Goal: Task Accomplishment & Management: Manage account settings

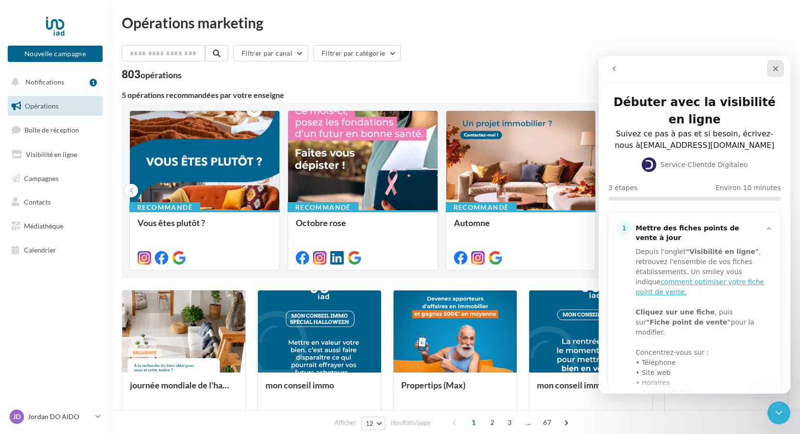
click at [778, 72] on icon "Fermer" at bounding box center [776, 69] width 8 height 8
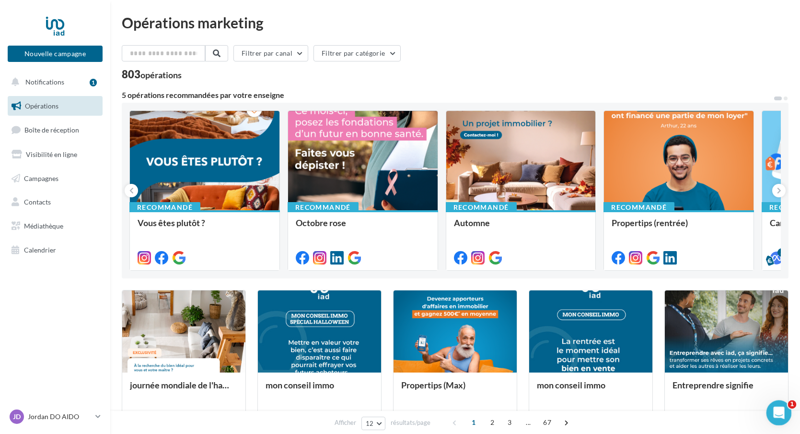
click at [770, 412] on icon "Ouvrir le Messenger Intercom" at bounding box center [778, 411] width 16 height 16
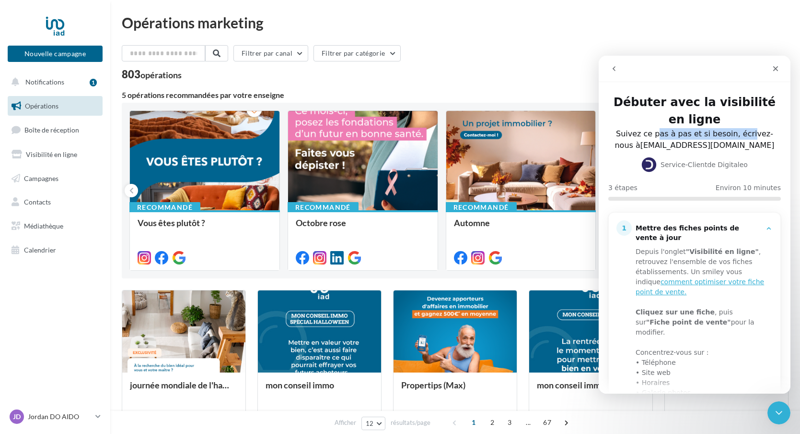
drag, startPoint x: 654, startPoint y: 131, endPoint x: 720, endPoint y: 139, distance: 67.1
click at [738, 135] on div "Suivez ce pas à pas et si besoin, écrivez-nous à serviceclient@digitaleo.com" at bounding box center [694, 139] width 165 height 23
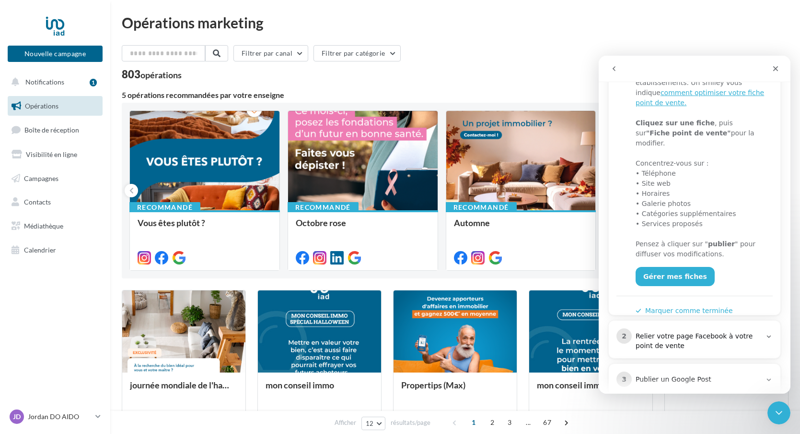
scroll to position [204, 0]
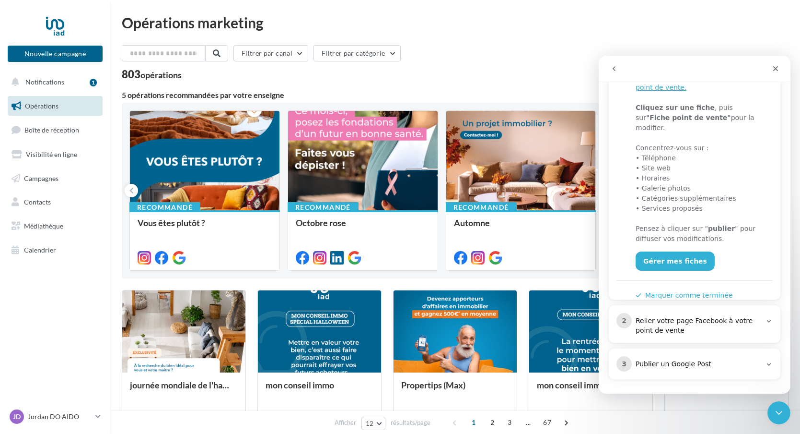
click at [711, 329] on div "Relier votre page Facebook à votre point de vente" at bounding box center [699, 325] width 126 height 19
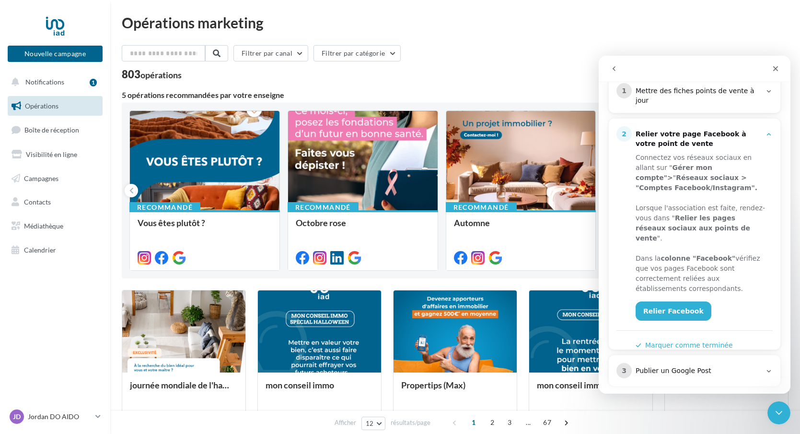
scroll to position [138, 0]
click at [665, 305] on link "Relier Facebook" at bounding box center [674, 310] width 76 height 19
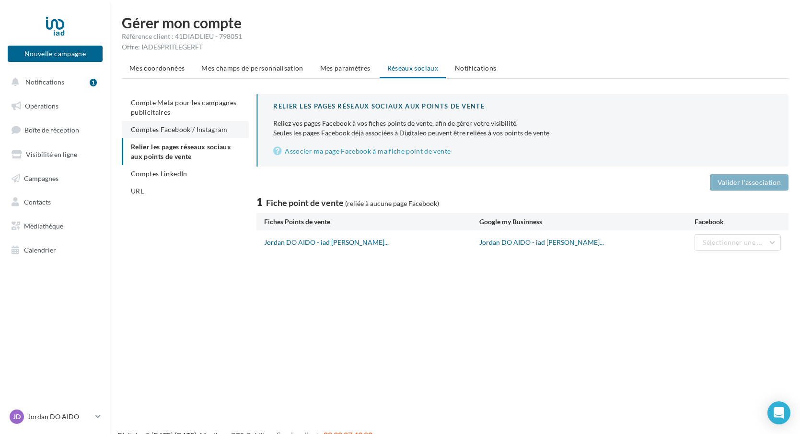
click at [176, 126] on span "Comptes Facebook / Instagram" at bounding box center [179, 129] width 97 height 8
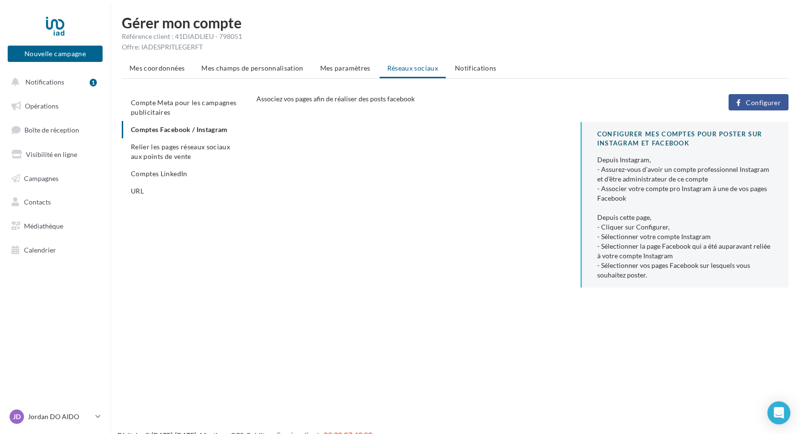
click at [742, 102] on button "Configurer" at bounding box center [759, 102] width 60 height 16
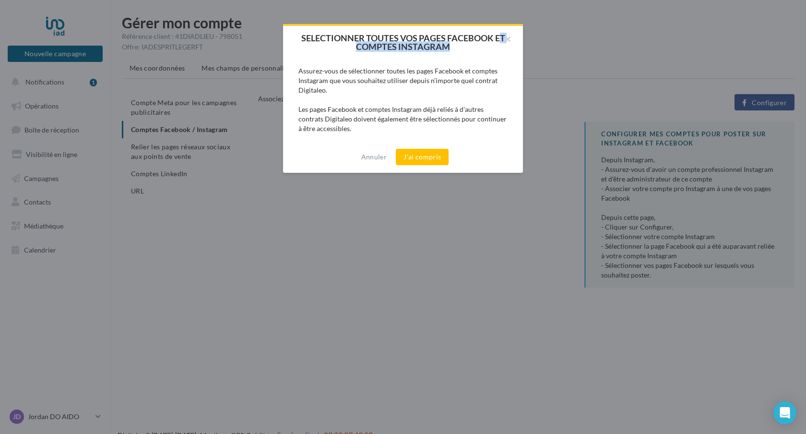
drag, startPoint x: 373, startPoint y: 35, endPoint x: 435, endPoint y: 47, distance: 62.5
click at [488, 41] on div "SELECTIONNER TOUTES VOS PAGES FACEBOOK ET COMPTES INSTAGRAM" at bounding box center [403, 42] width 240 height 33
click at [413, 152] on button "J'ai compris" at bounding box center [422, 157] width 53 height 16
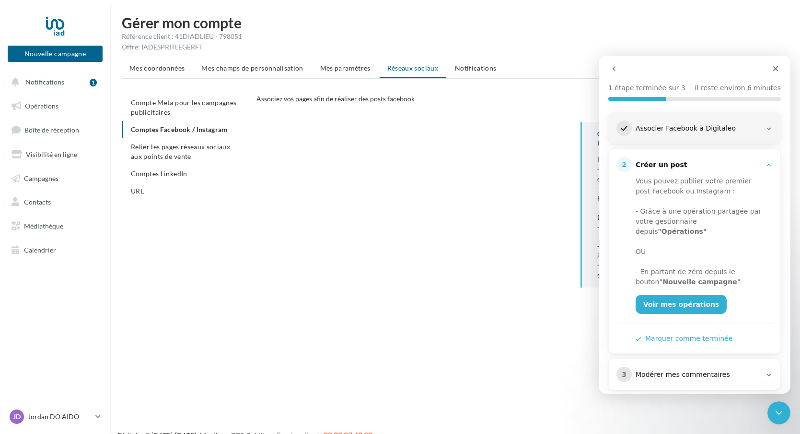
scroll to position [101, 0]
click at [373, 197] on div "CONFIGURER MES COMPTES POUR POSTER sur instagram et facebook Depuis Instagram, …" at bounding box center [527, 208] width 540 height 173
click at [671, 296] on link "Voir mes opérations" at bounding box center [681, 303] width 91 height 19
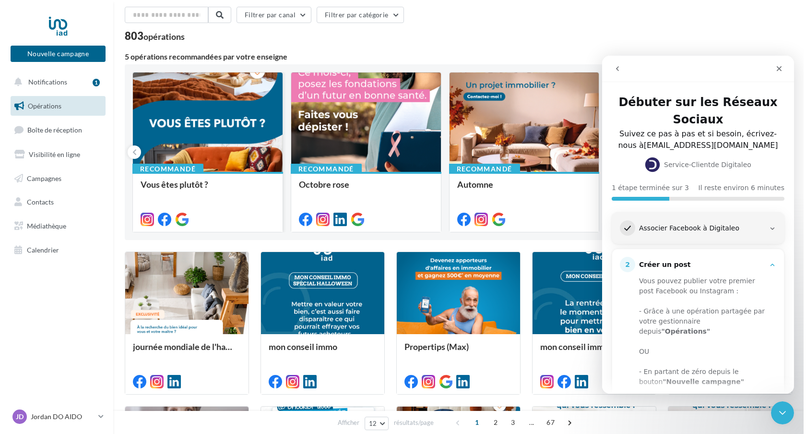
scroll to position [46, 0]
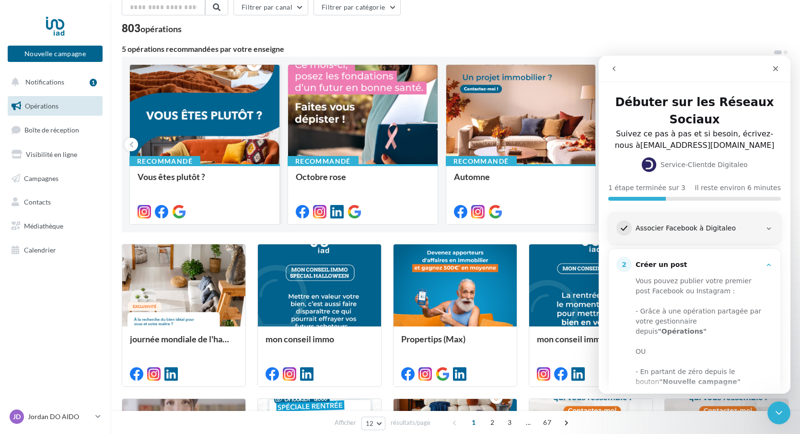
click at [182, 130] on div at bounding box center [205, 115] width 150 height 100
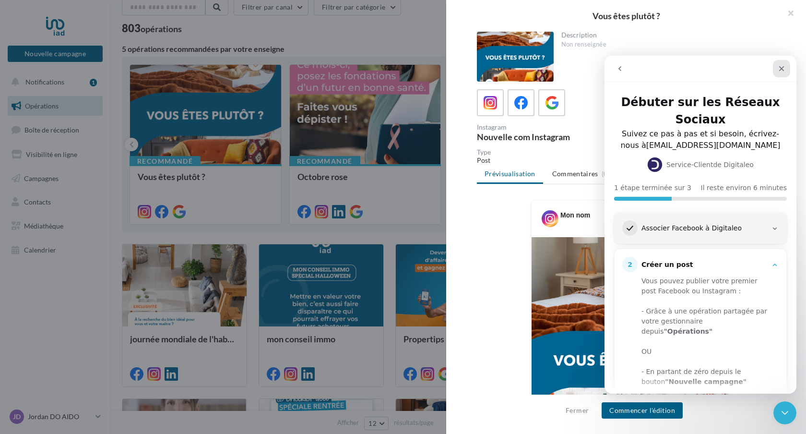
click at [777, 66] on icon "Fermer" at bounding box center [781, 69] width 8 height 8
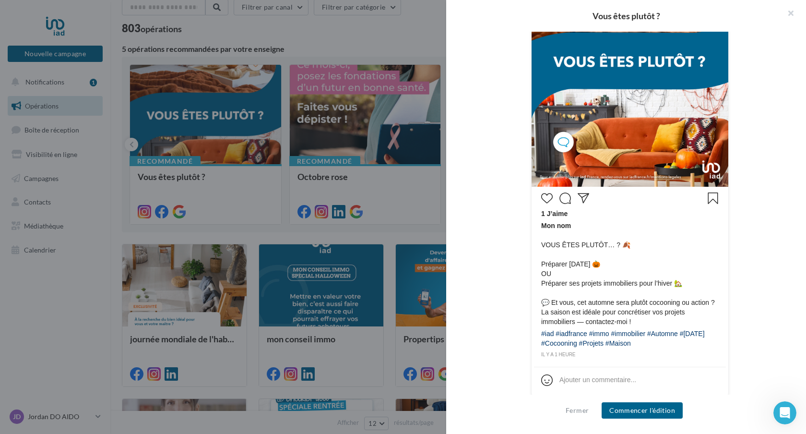
scroll to position [291, 0]
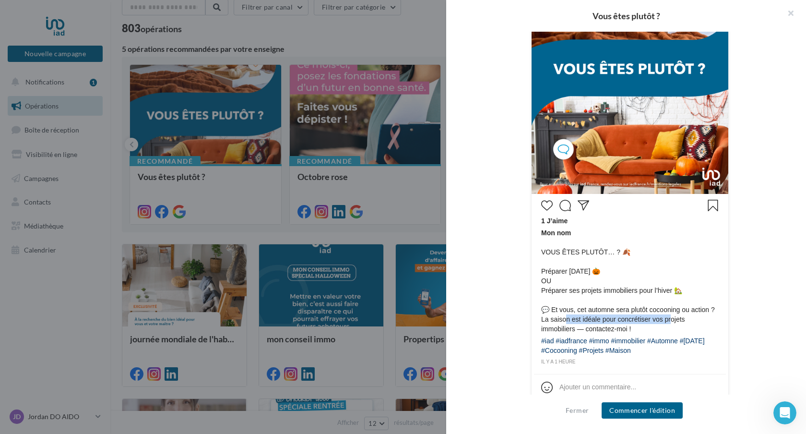
drag, startPoint x: 579, startPoint y: 329, endPoint x: 669, endPoint y: 328, distance: 90.2
click at [669, 328] on span "Mon nom VOUS ÊTES PLUTÔT… ? 🍂 Préparer Halloween 🎃 OU Préparer ses projets immo…" at bounding box center [629, 281] width 177 height 106
drag, startPoint x: 618, startPoint y: 337, endPoint x: 627, endPoint y: 337, distance: 9.6
click at [624, 333] on span "Mon nom VOUS ÊTES PLUTÔT… ? 🍂 Préparer Halloween 🎃 OU Préparer ses projets immo…" at bounding box center [629, 281] width 177 height 106
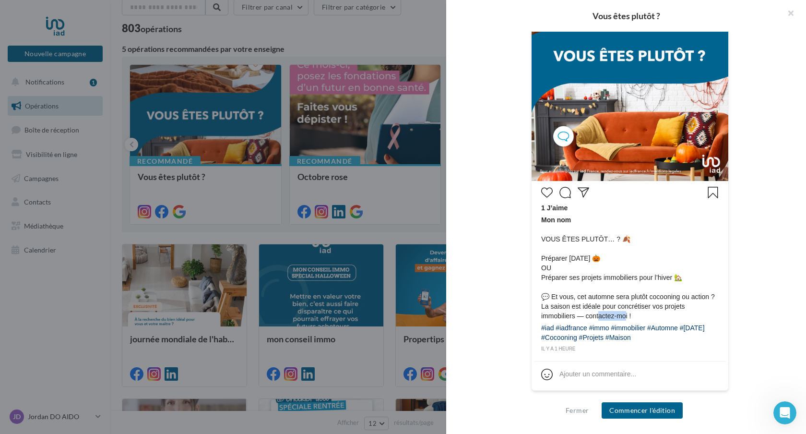
scroll to position [314, 0]
click at [569, 415] on button "Fermer" at bounding box center [577, 410] width 31 height 12
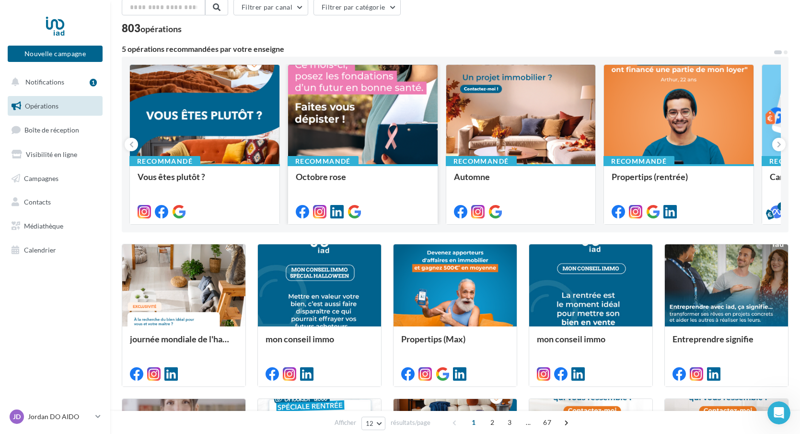
click at [359, 119] on div at bounding box center [363, 115] width 150 height 100
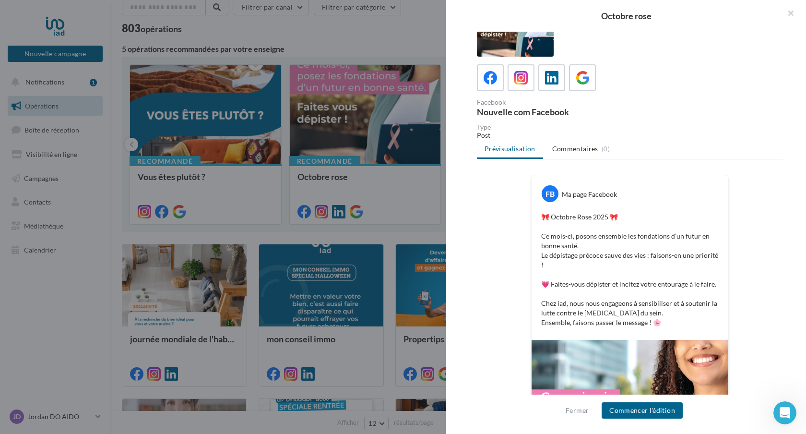
scroll to position [25, 0]
drag, startPoint x: 563, startPoint y: 235, endPoint x: 637, endPoint y: 237, distance: 73.9
click at [637, 237] on p "🎀 Octobre Rose 2025 🎀 Ce mois-ci, posons ensemble les fondations d’un futur en …" at bounding box center [629, 269] width 177 height 115
drag, startPoint x: 666, startPoint y: 237, endPoint x: 672, endPoint y: 235, distance: 6.2
click at [689, 236] on p "🎀 Octobre Rose 2025 🎀 Ce mois-ci, posons ensemble les fondations d’un futur en …" at bounding box center [629, 269] width 177 height 115
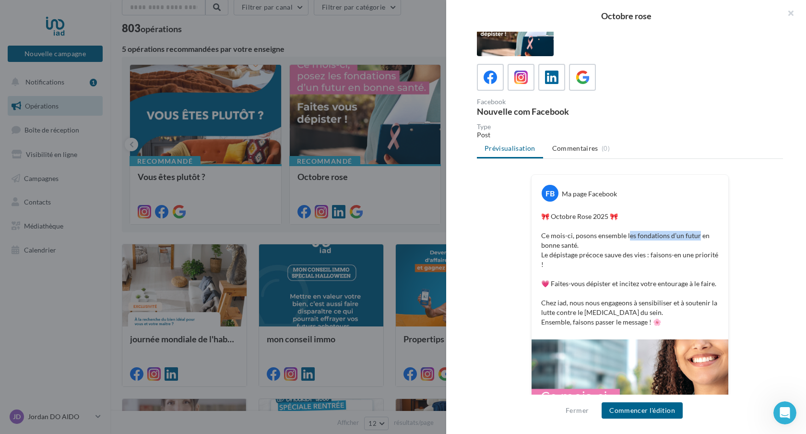
drag, startPoint x: 651, startPoint y: 238, endPoint x: 694, endPoint y: 235, distance: 42.3
click at [694, 235] on p "🎀 Octobre Rose 2025 🎀 Ce mois-ci, posons ensemble les fondations d’un futur en …" at bounding box center [629, 269] width 177 height 115
drag, startPoint x: 559, startPoint y: 250, endPoint x: 584, endPoint y: 250, distance: 24.9
click at [584, 250] on p "🎀 Octobre Rose 2025 🎀 Ce mois-ci, posons ensemble les fondations d’un futur en …" at bounding box center [629, 269] width 177 height 115
drag, startPoint x: 609, startPoint y: 255, endPoint x: 654, endPoint y: 256, distance: 45.1
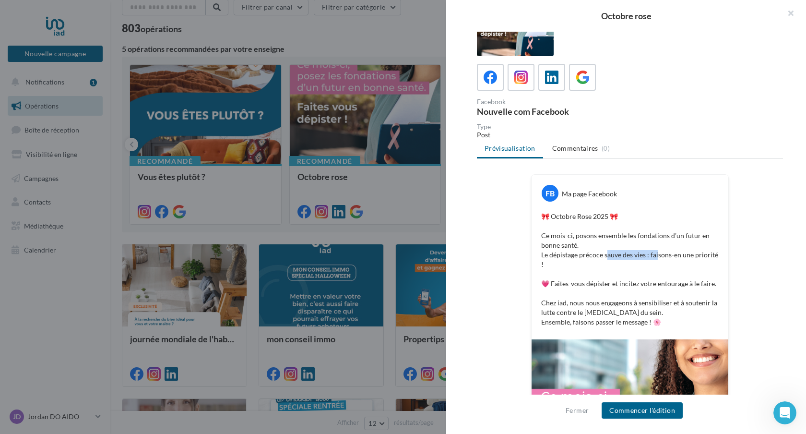
click at [654, 256] on p "🎀 Octobre Rose 2025 🎀 Ce mois-ci, posons ensemble les fondations d’un futur en …" at bounding box center [629, 269] width 177 height 115
drag, startPoint x: 688, startPoint y: 258, endPoint x: 705, endPoint y: 257, distance: 17.3
click at [705, 257] on p "🎀 Octobre Rose 2025 🎀 Ce mois-ci, posons ensemble les fondations d’un futur en …" at bounding box center [629, 269] width 177 height 115
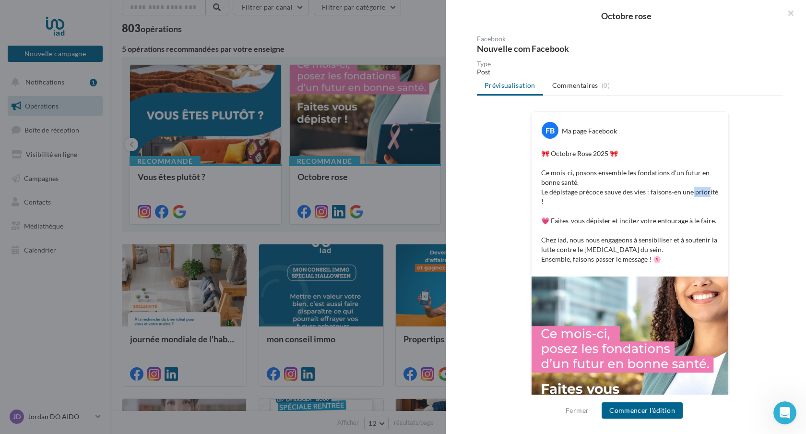
scroll to position [89, 0]
drag, startPoint x: 567, startPoint y: 222, endPoint x: 685, endPoint y: 224, distance: 118.5
click at [685, 224] on p "🎀 Octobre Rose 2025 🎀 Ce mois-ci, posons ensemble les fondations d’un futur en …" at bounding box center [629, 205] width 177 height 115
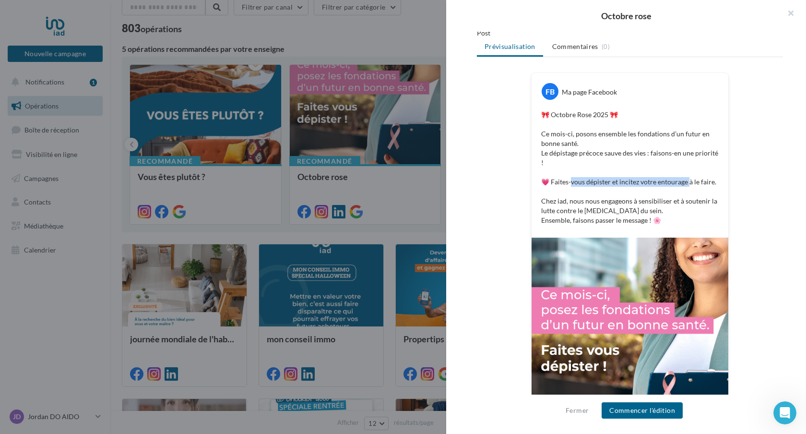
scroll to position [134, 0]
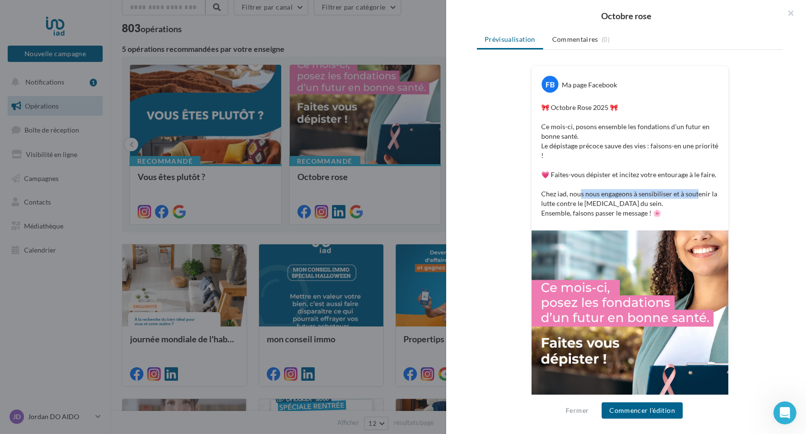
drag, startPoint x: 605, startPoint y: 191, endPoint x: 692, endPoint y: 189, distance: 87.3
click at [692, 189] on p "🎀 Octobre Rose 2025 🎀 Ce mois-ci, posons ensemble les fondations d’un futur en …" at bounding box center [629, 160] width 177 height 115
drag, startPoint x: 565, startPoint y: 205, endPoint x: 628, endPoint y: 202, distance: 62.9
click at [626, 202] on p "🎀 Octobre Rose 2025 🎀 Ce mois-ci, posons ensemble les fondations d’un futur en …" at bounding box center [629, 160] width 177 height 115
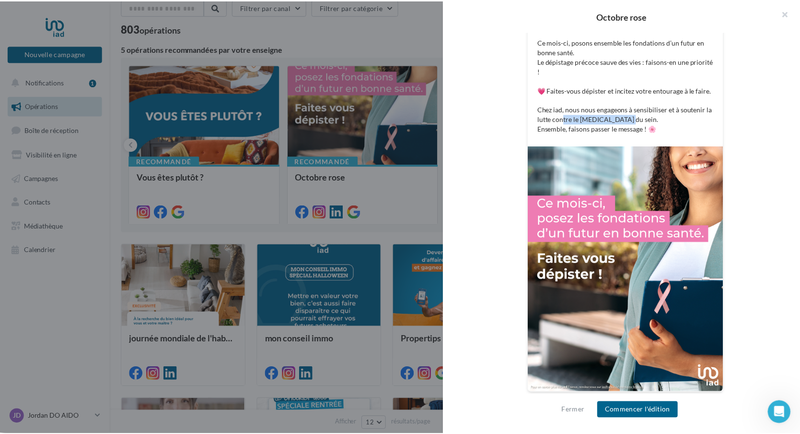
scroll to position [220, 0]
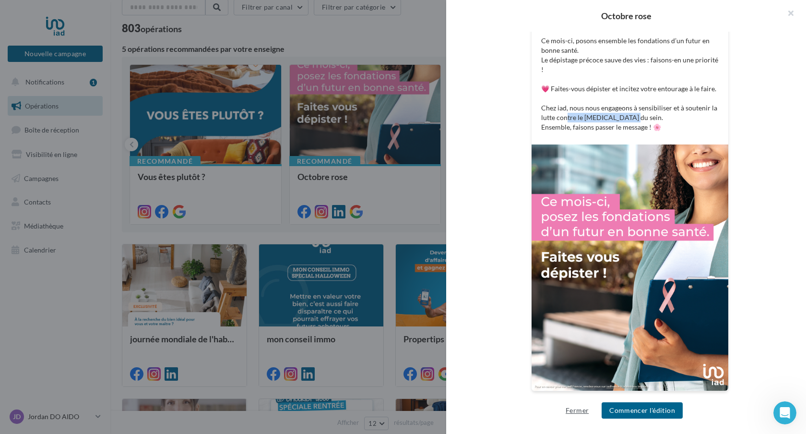
click at [580, 414] on button "Fermer" at bounding box center [577, 410] width 31 height 12
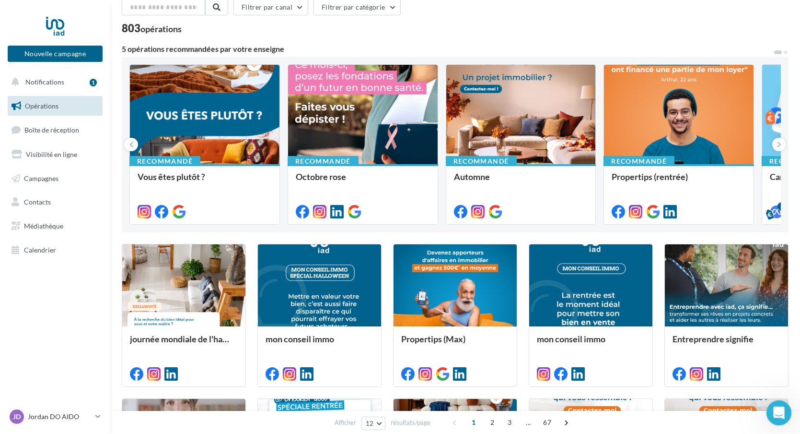
click at [776, 405] on icon "Ouvrir le Messenger Intercom" at bounding box center [778, 411] width 16 height 16
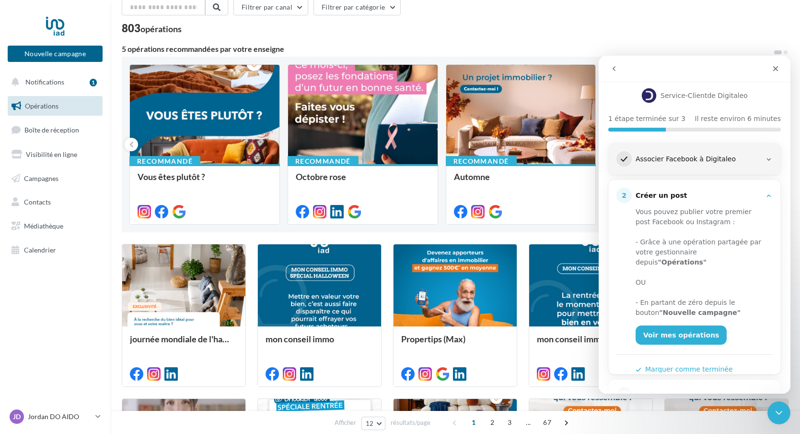
scroll to position [101, 0]
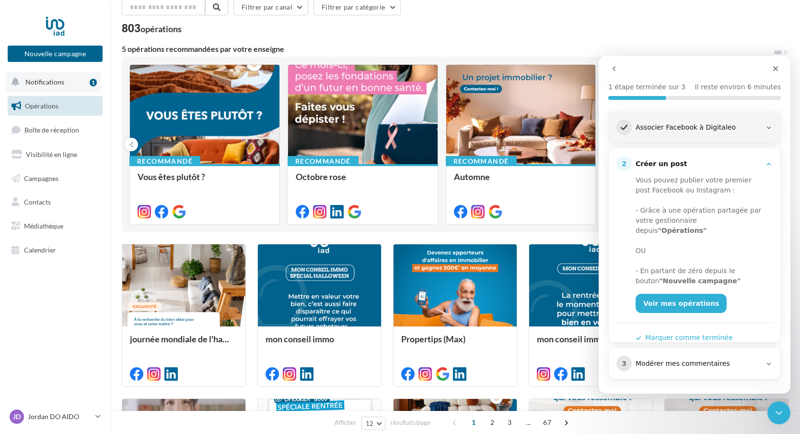
click at [37, 78] on span "Notifications" at bounding box center [44, 82] width 39 height 8
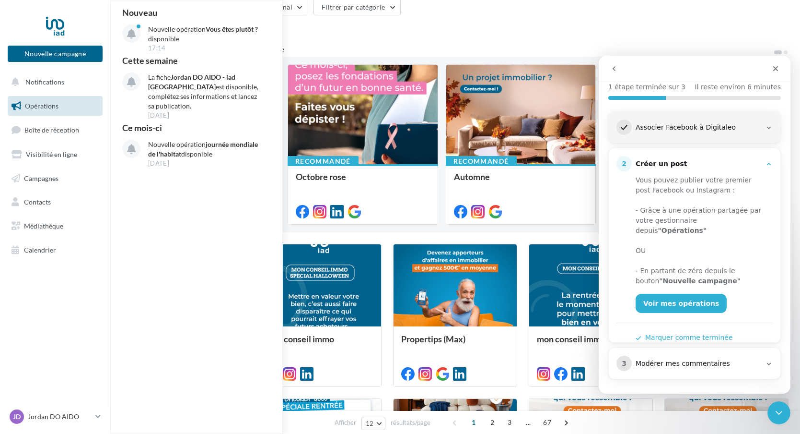
click at [61, 97] on link "Opérations" at bounding box center [55, 106] width 99 height 20
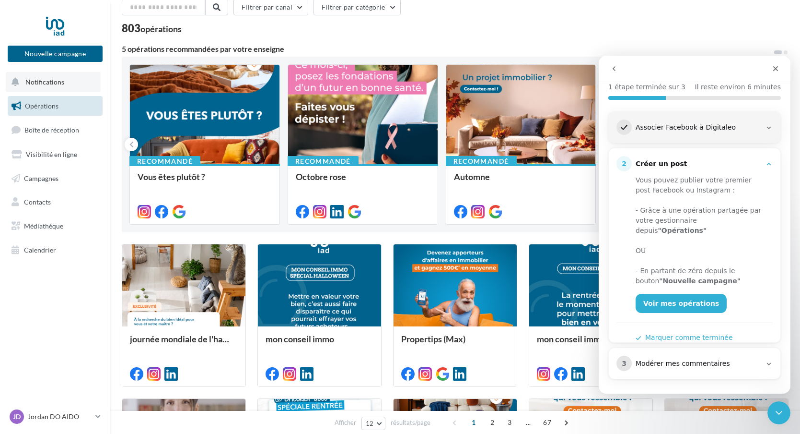
click at [62, 82] on span "Notifications" at bounding box center [44, 82] width 39 height 8
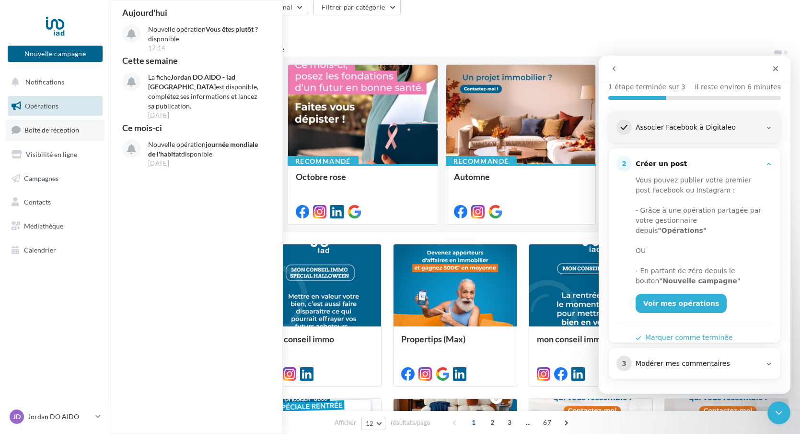
click at [55, 129] on span "Boîte de réception" at bounding box center [51, 130] width 55 height 8
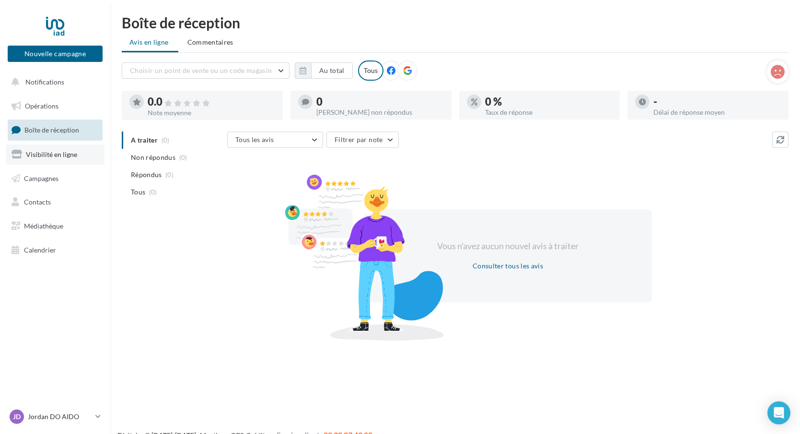
click at [58, 157] on span "Visibilité en ligne" at bounding box center [51, 154] width 51 height 8
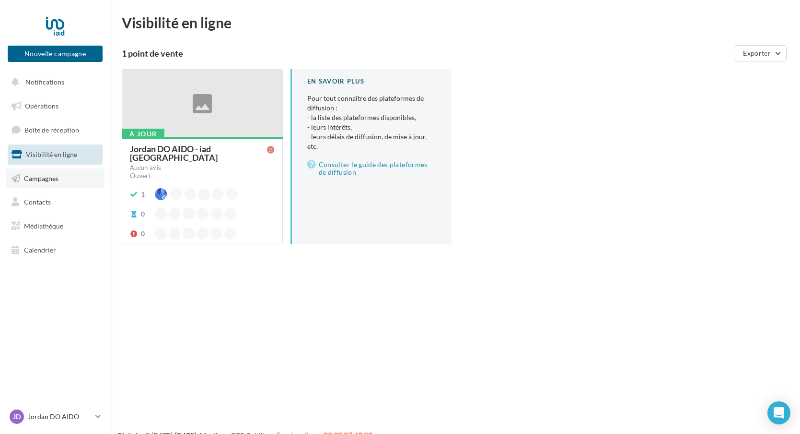
click at [61, 179] on link "Campagnes" at bounding box center [55, 178] width 99 height 20
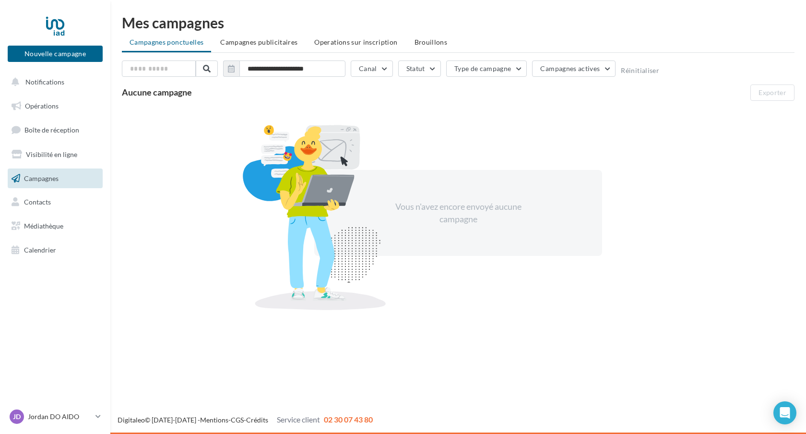
drag, startPoint x: 258, startPoint y: 43, endPoint x: 264, endPoint y: 41, distance: 6.4
click at [257, 43] on span "Campagnes publicitaires" at bounding box center [258, 42] width 77 height 8
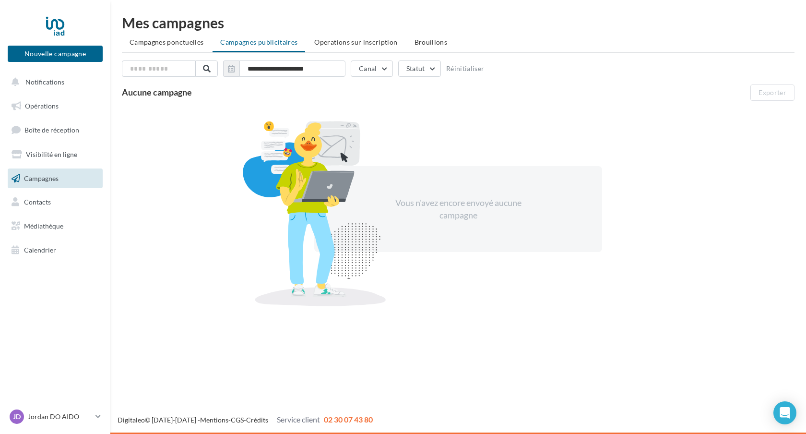
drag, startPoint x: 319, startPoint y: 40, endPoint x: 342, endPoint y: 39, distance: 23.0
click at [319, 40] on span "Operations sur inscription" at bounding box center [355, 42] width 83 height 8
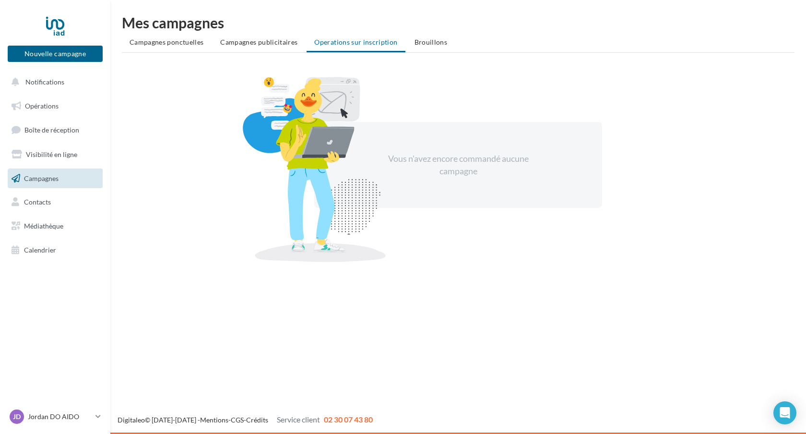
drag, startPoint x: 422, startPoint y: 41, endPoint x: 410, endPoint y: 46, distance: 12.9
click at [423, 41] on span "Brouillons" at bounding box center [430, 42] width 33 height 8
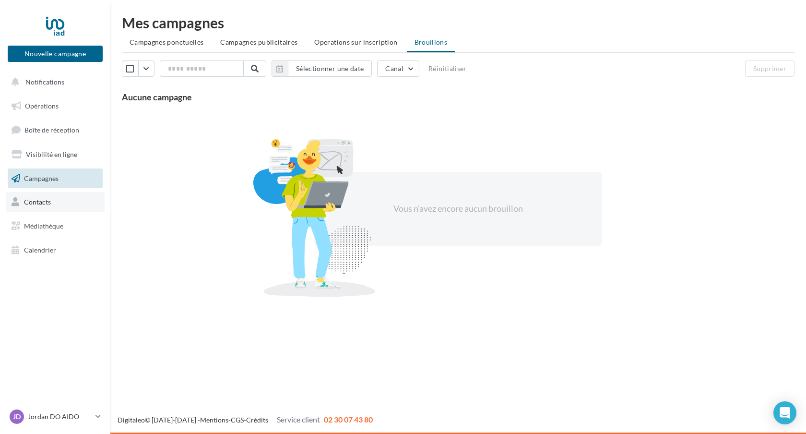
click at [79, 208] on link "Contacts" at bounding box center [55, 202] width 99 height 20
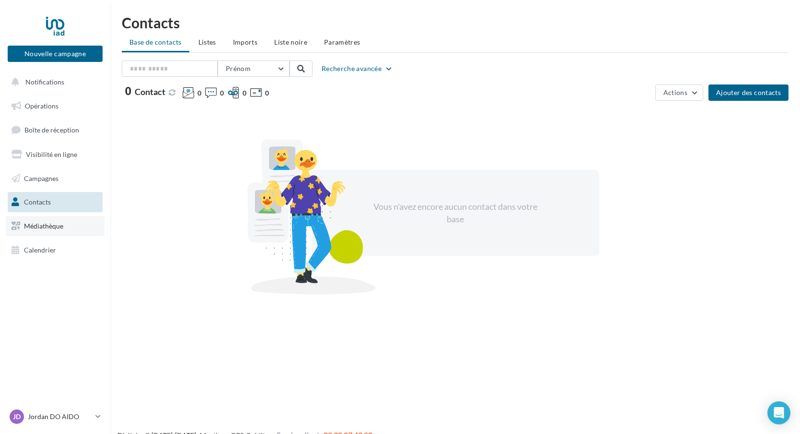
click at [63, 226] on link "Médiathèque" at bounding box center [55, 226] width 99 height 20
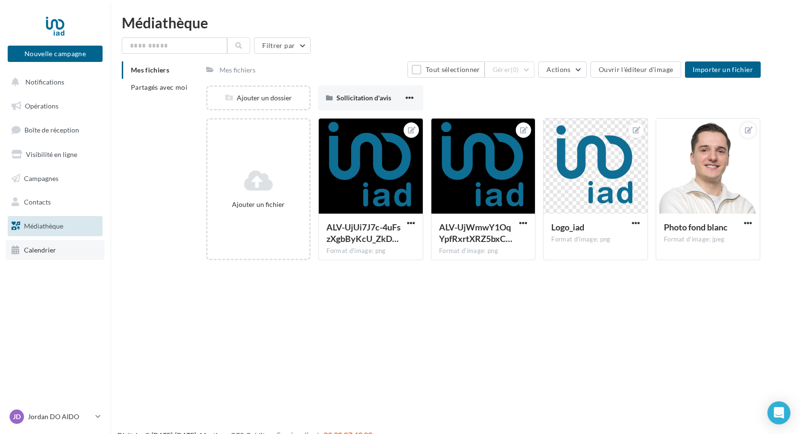
click at [59, 250] on link "Calendrier" at bounding box center [55, 250] width 99 height 20
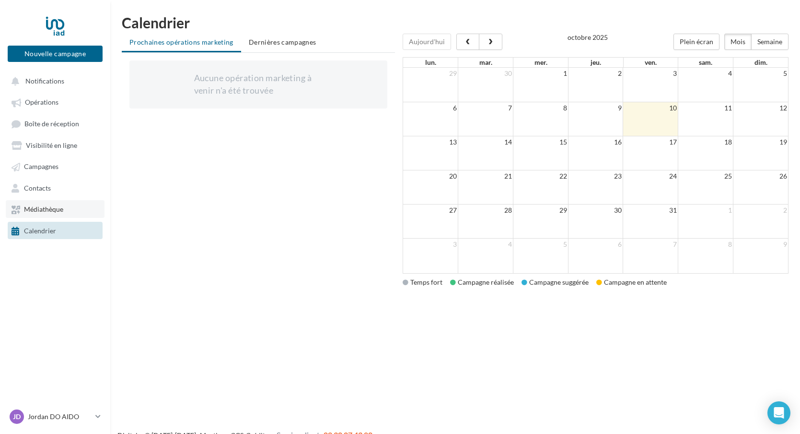
click at [54, 215] on link "Médiathèque" at bounding box center [55, 208] width 99 height 17
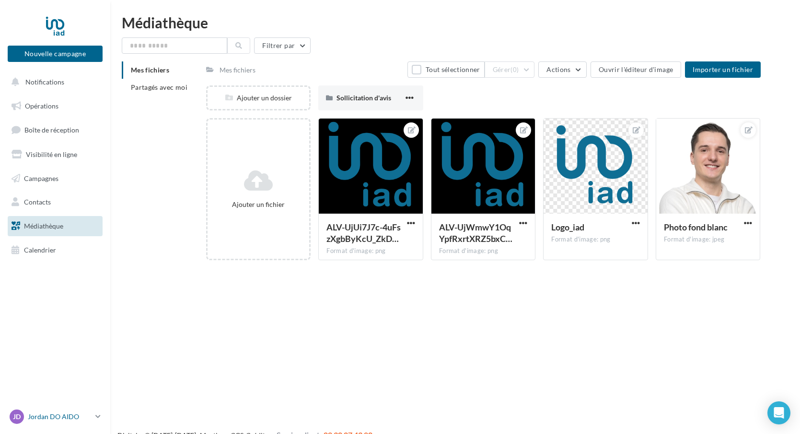
click at [47, 424] on link "[PERSON_NAME] DO AIDO [EMAIL_ADDRESS][DOMAIN_NAME]" at bounding box center [55, 416] width 95 height 18
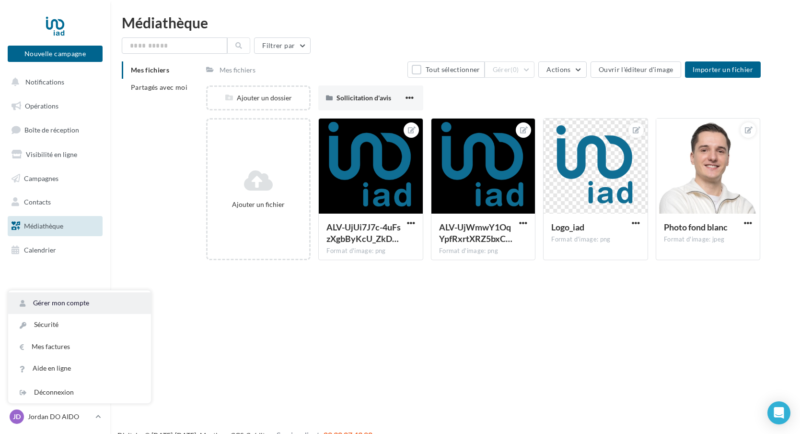
click at [71, 300] on link "Gérer mon compte" at bounding box center [79, 303] width 143 height 22
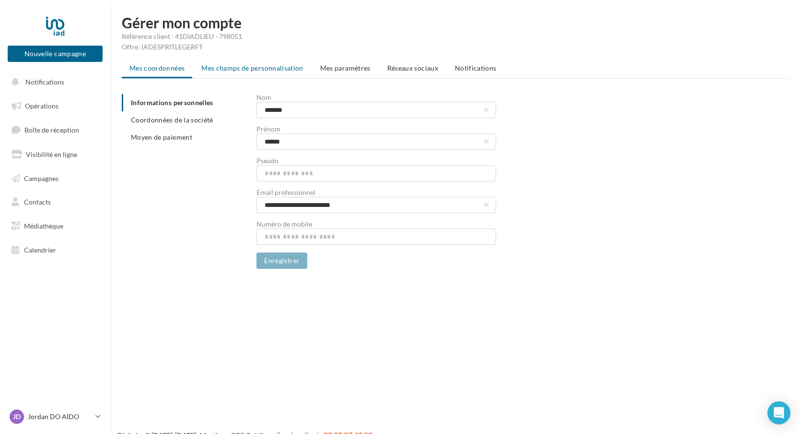
click at [215, 74] on li "Mes champs de personnalisation" at bounding box center [253, 67] width 118 height 17
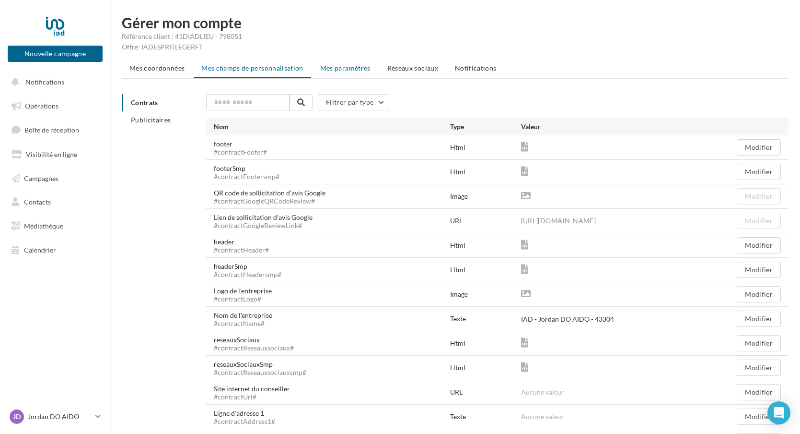
click at [352, 67] on span "Mes paramètres" at bounding box center [345, 68] width 50 height 8
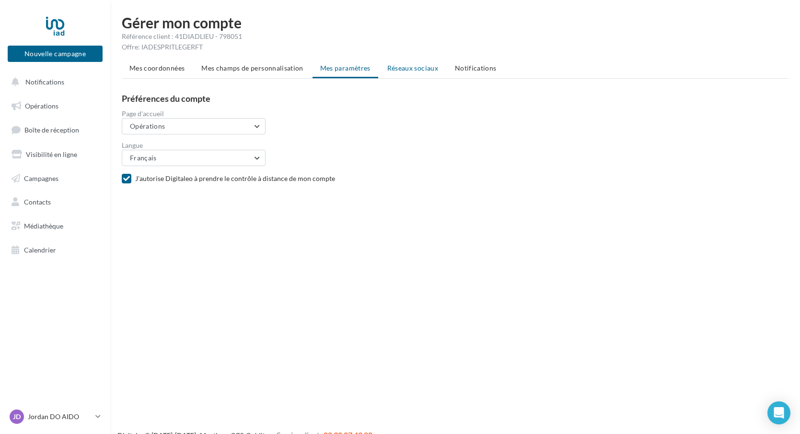
click at [417, 67] on span "Réseaux sociaux" at bounding box center [413, 68] width 51 height 8
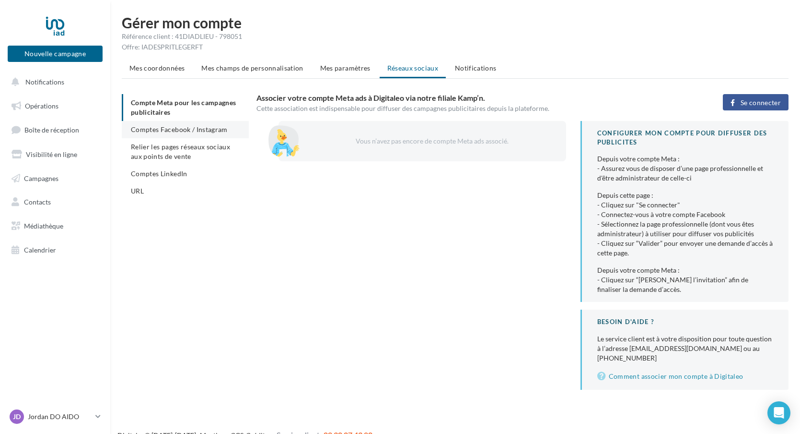
click at [175, 136] on li "Comptes Facebook / Instagram" at bounding box center [185, 129] width 127 height 17
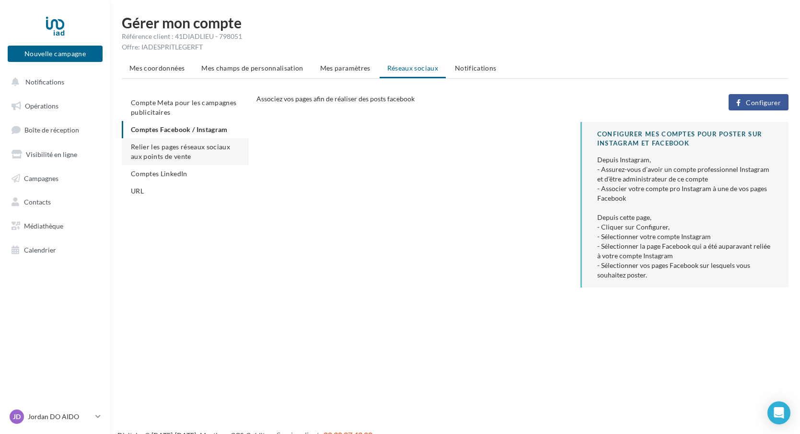
click at [174, 155] on span "Relier les pages réseaux sociaux aux points de vente" at bounding box center [180, 151] width 99 height 18
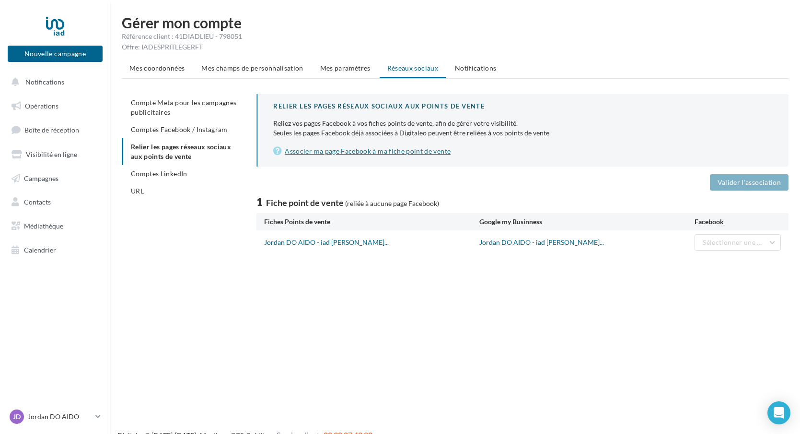
click at [344, 152] on link "Associer ma page Facebook à ma fiche point de vente" at bounding box center [523, 151] width 500 height 12
